Goal: Information Seeking & Learning: Find specific fact

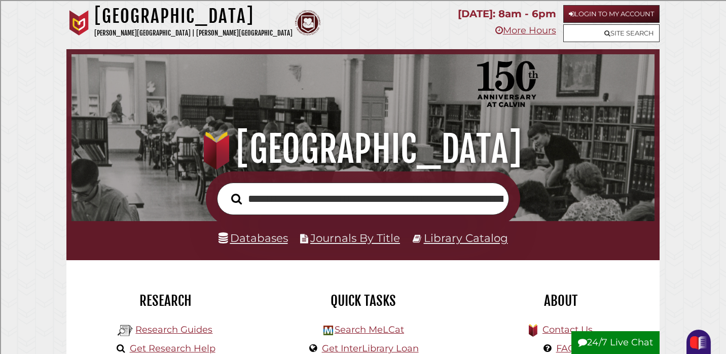
scroll to position [0, 456]
type input "**********"
click at [226, 191] on button "Search" at bounding box center [236, 199] width 21 height 17
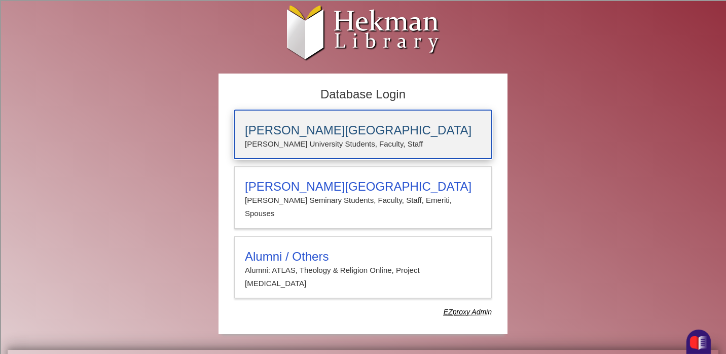
click at [284, 149] on p "[PERSON_NAME] University Students, Faculty, Staff" at bounding box center [363, 143] width 236 height 13
